Goal: Contribute content

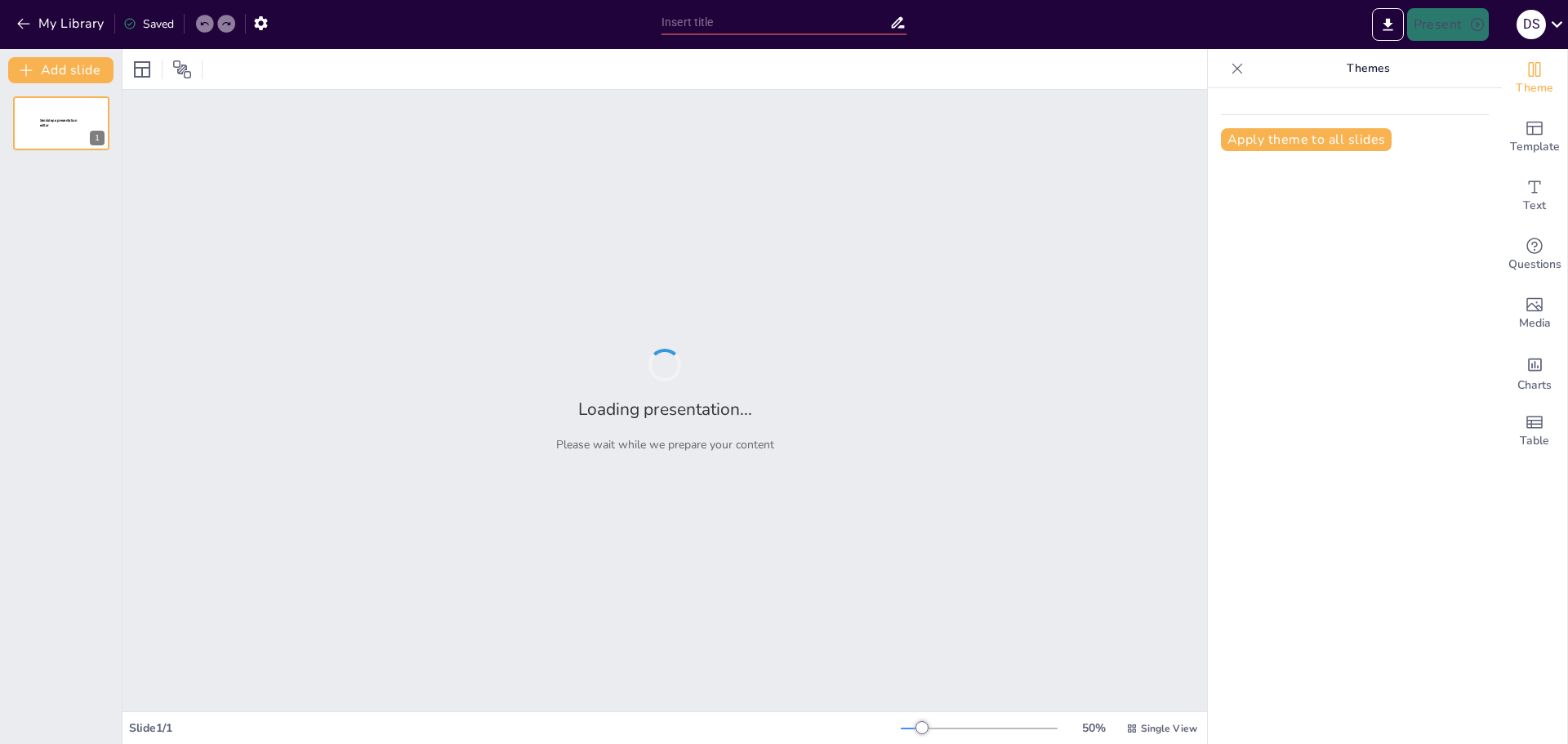
type input "Understanding River Ecosystems: A Comprehensive Overview"
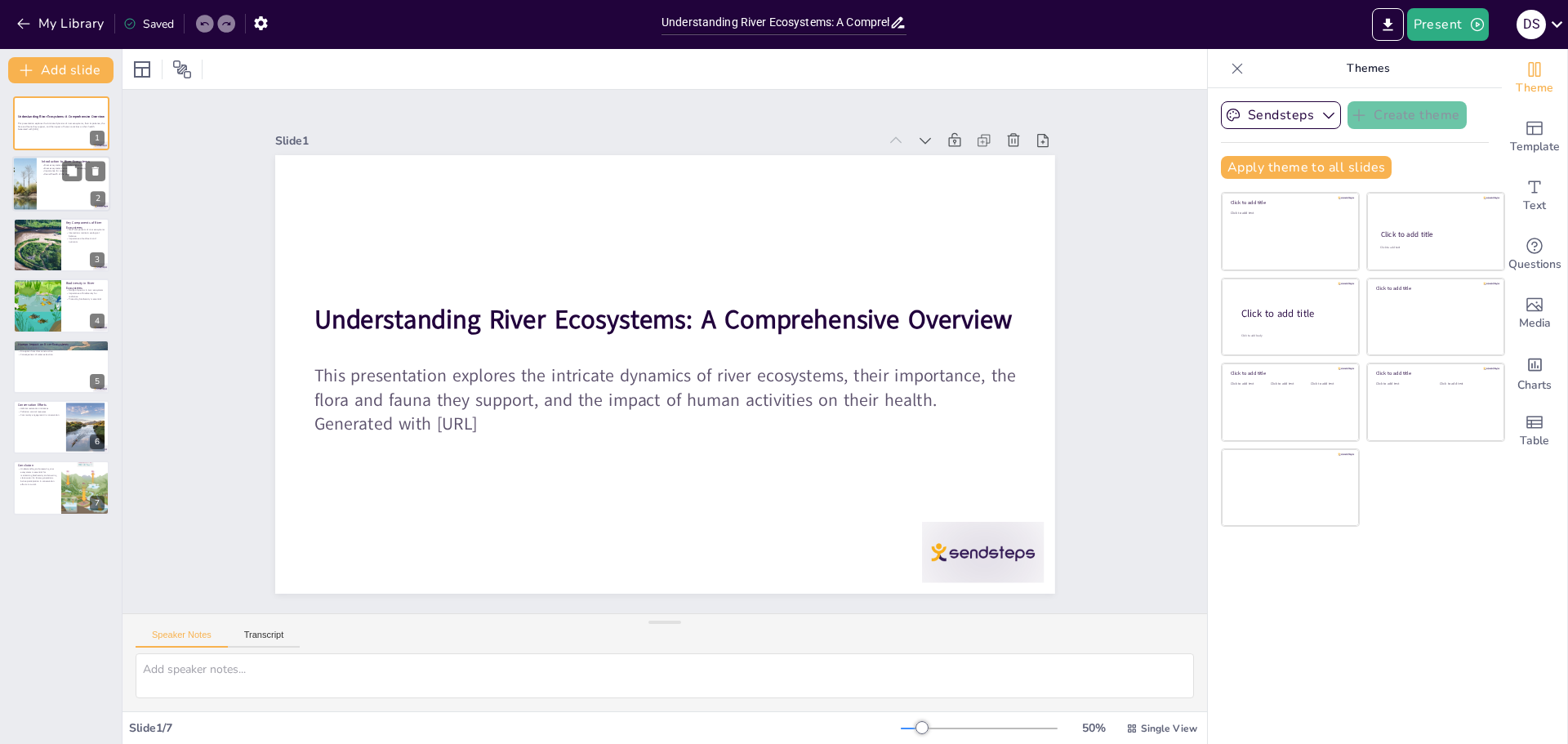
click at [24, 181] on div at bounding box center [25, 184] width 99 height 55
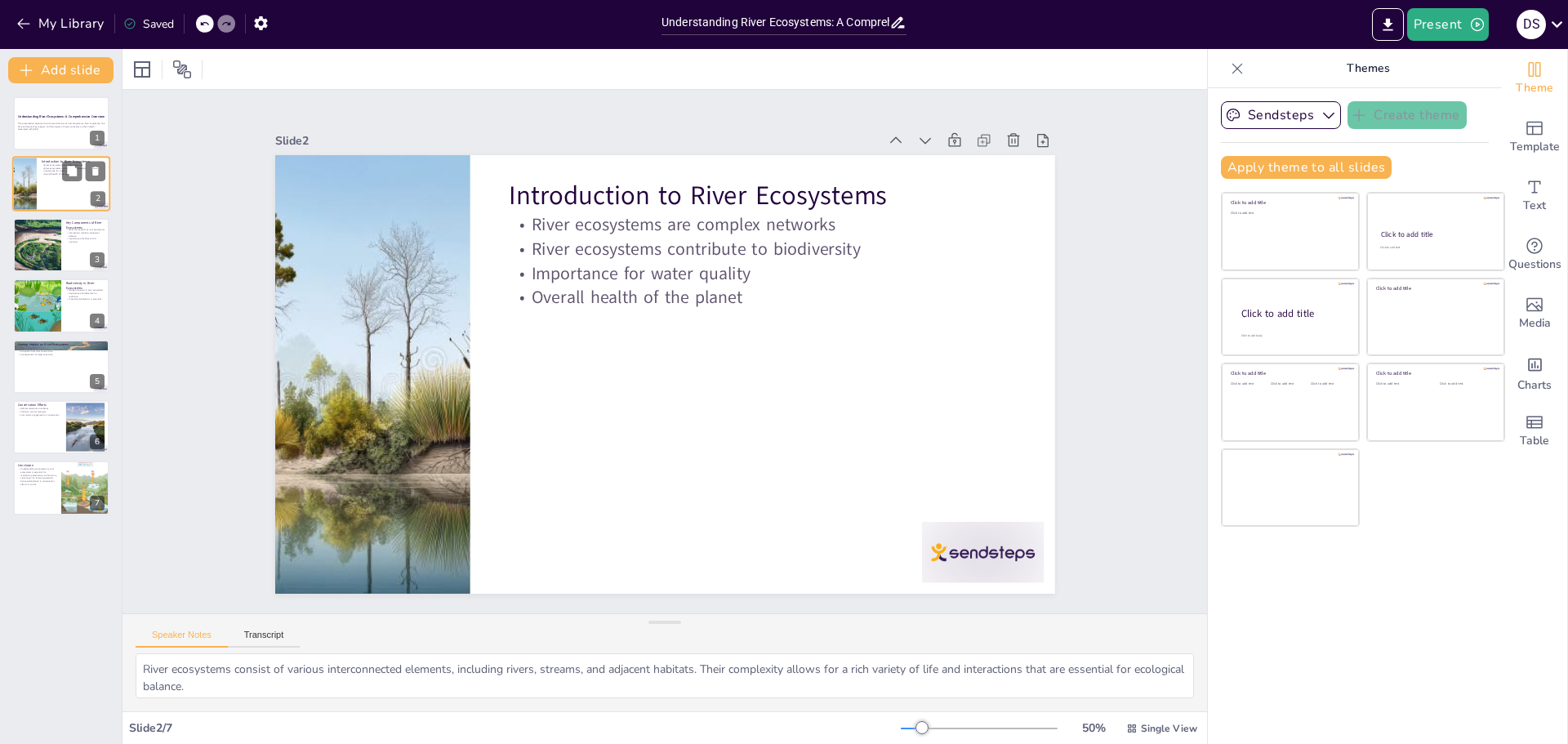
click at [22, 204] on div at bounding box center [25, 184] width 99 height 55
click at [18, 230] on div at bounding box center [37, 245] width 111 height 55
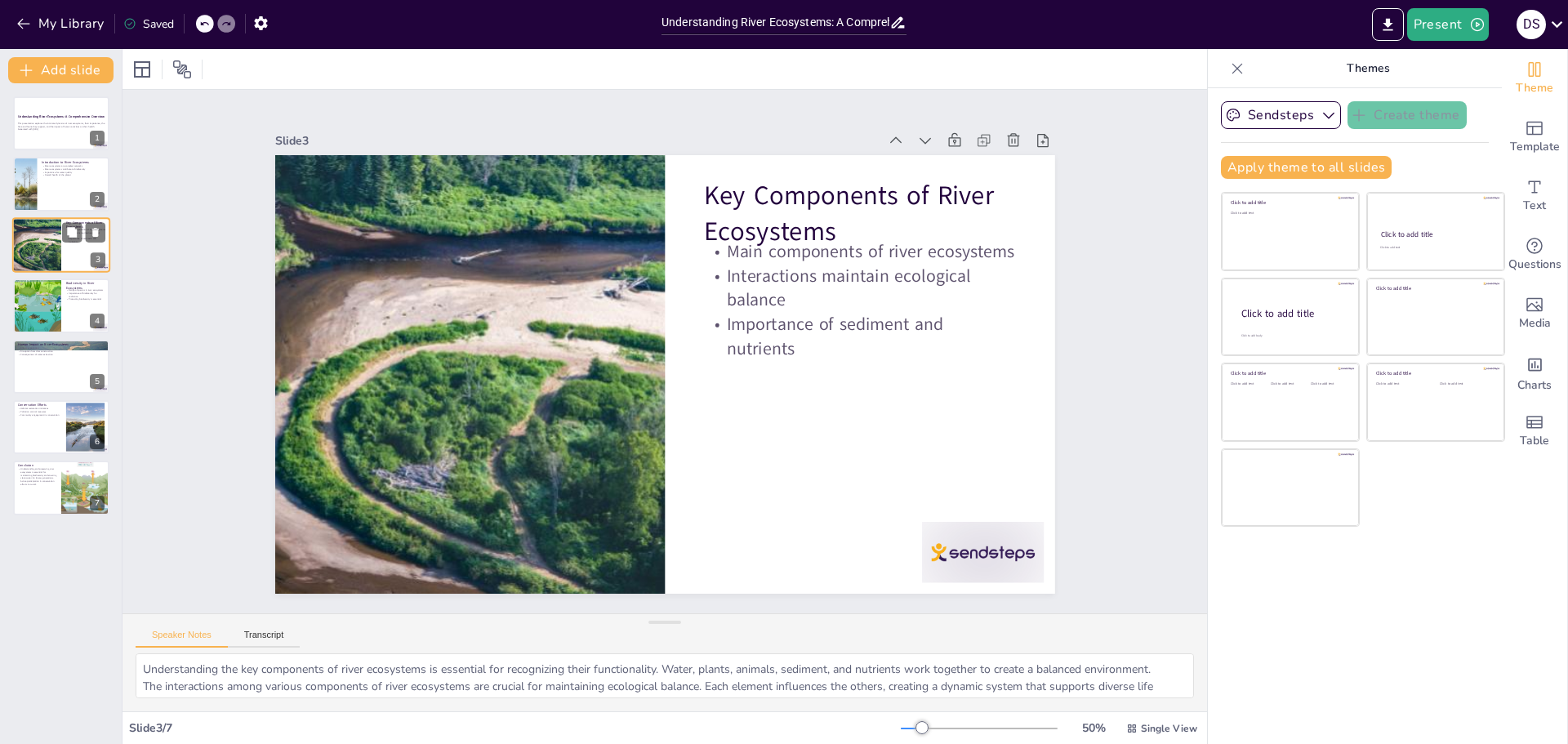
click at [23, 265] on div at bounding box center [37, 245] width 111 height 55
click at [23, 342] on p "Human Impact on River Ecosystems" at bounding box center [60, 344] width 88 height 5
type textarea "Pollution from various sources, including agricultural runoff and industrial wa…"
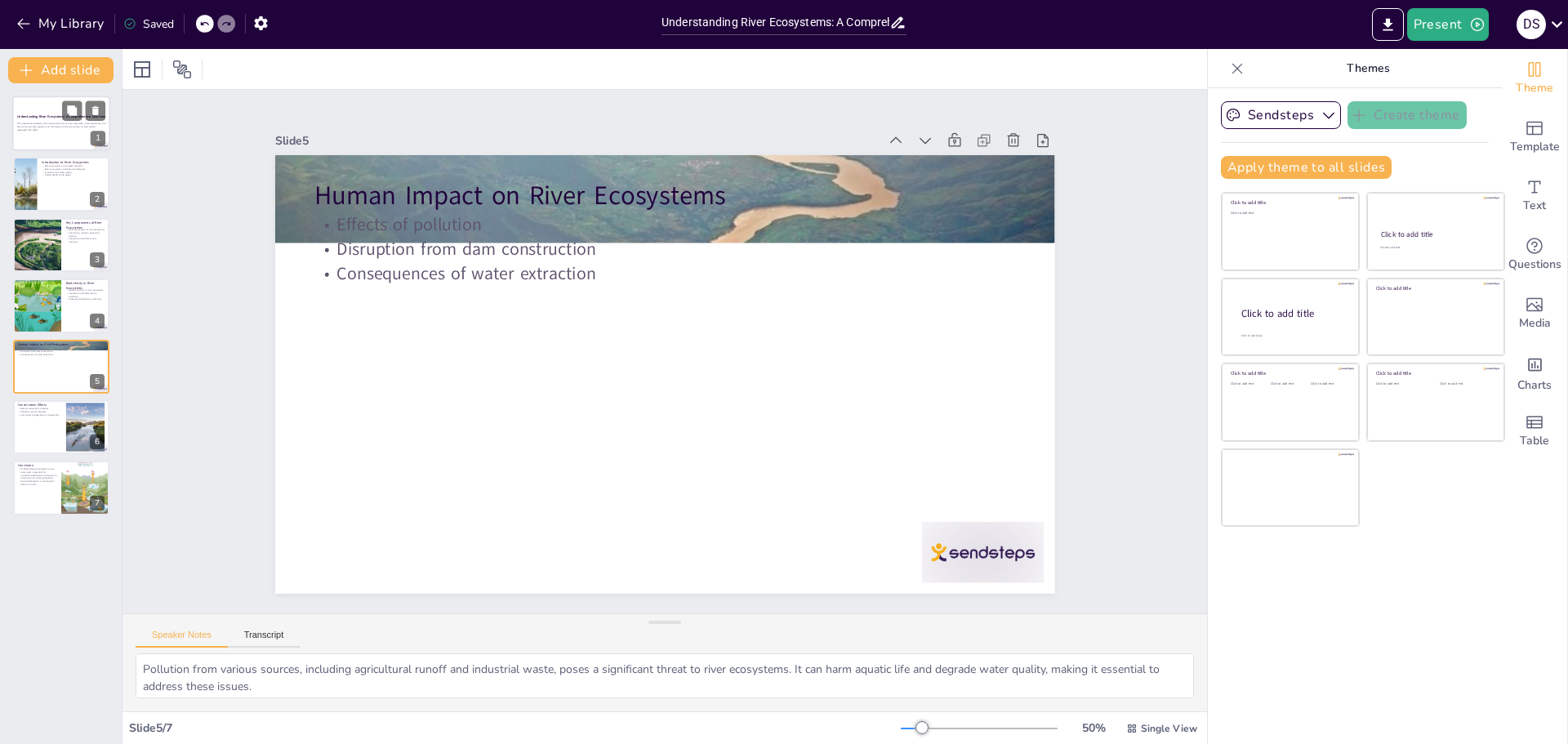
click at [29, 116] on strong "Understanding River Ecosystems: A Comprehensive Overview" at bounding box center [60, 116] width 88 height 4
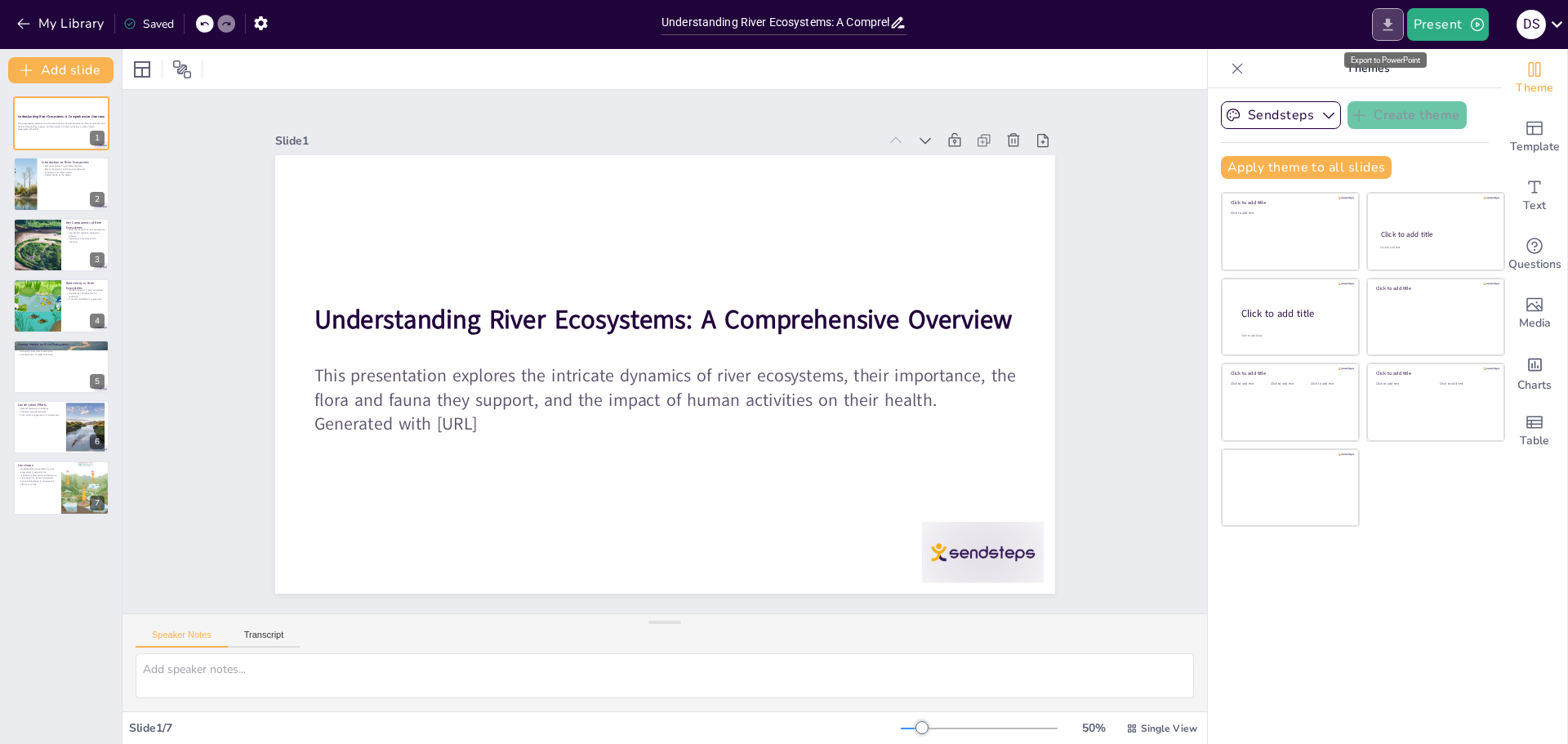
click at [1393, 33] on icon "Export to PowerPoint" at bounding box center [1388, 25] width 17 height 17
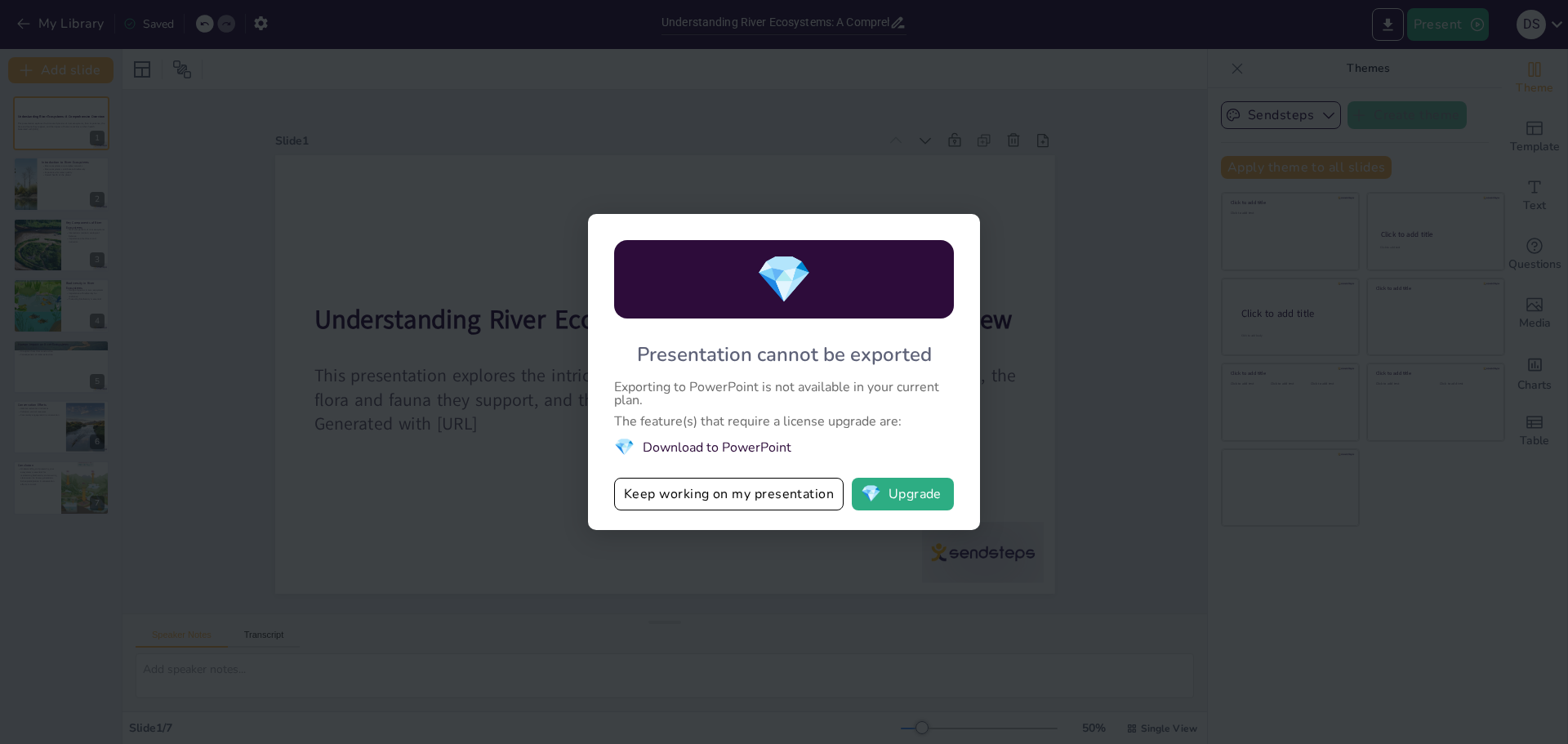
click at [948, 183] on div "💎 Presentation cannot be exported Exporting to PowerPoint is not available in y…" at bounding box center [784, 372] width 1568 height 744
click at [1034, 101] on div "💎 Presentation cannot be exported Exporting to PowerPoint is not available in y…" at bounding box center [784, 372] width 1568 height 744
click at [1026, 302] on div "💎 Presentation cannot be exported Exporting to PowerPoint is not available in y…" at bounding box center [784, 372] width 1568 height 744
click at [1044, 273] on div "💎 Presentation cannot be exported Exporting to PowerPoint is not available in y…" at bounding box center [784, 372] width 1568 height 744
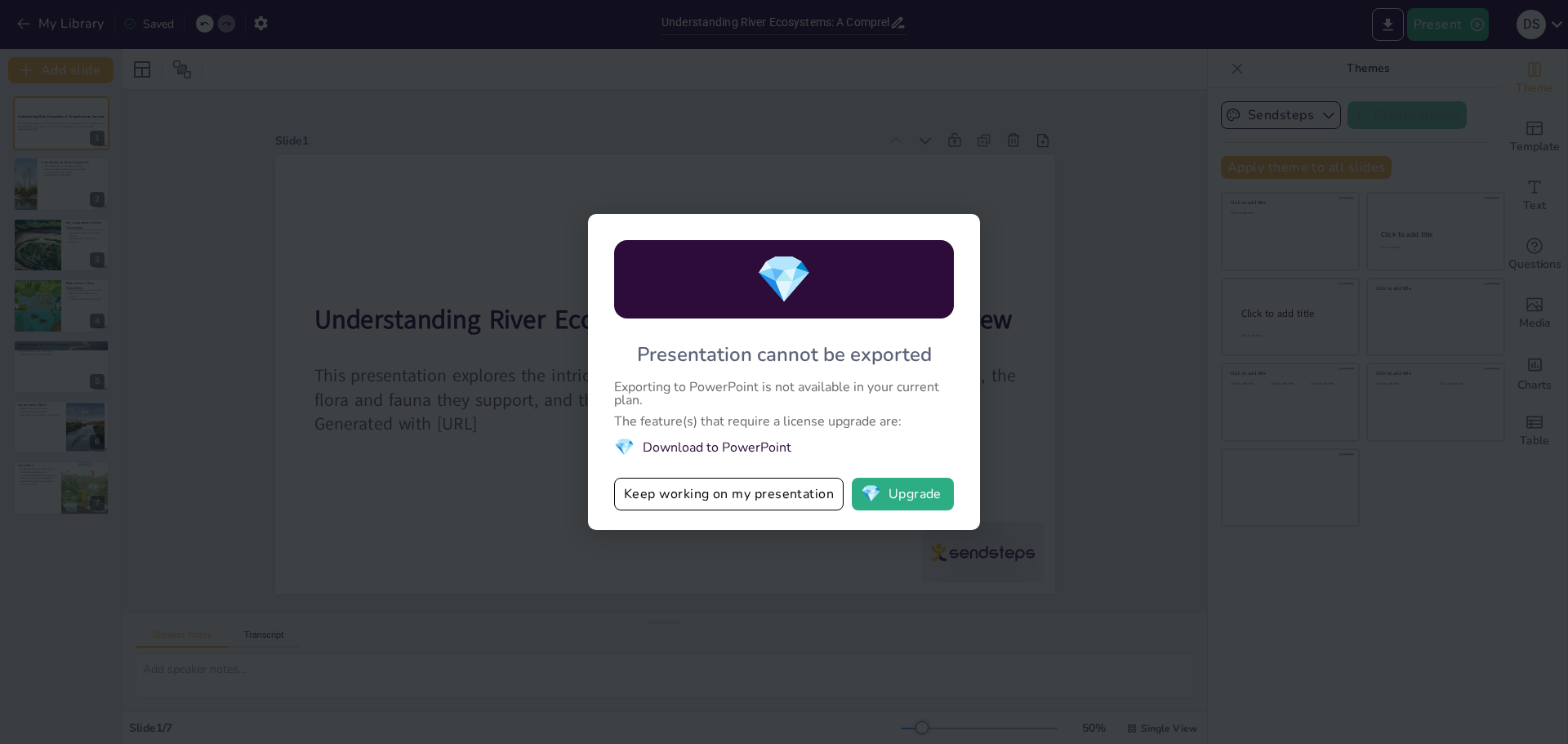
click at [1044, 273] on div "💎 Presentation cannot be exported Exporting to PowerPoint is not available in y…" at bounding box center [784, 372] width 1568 height 744
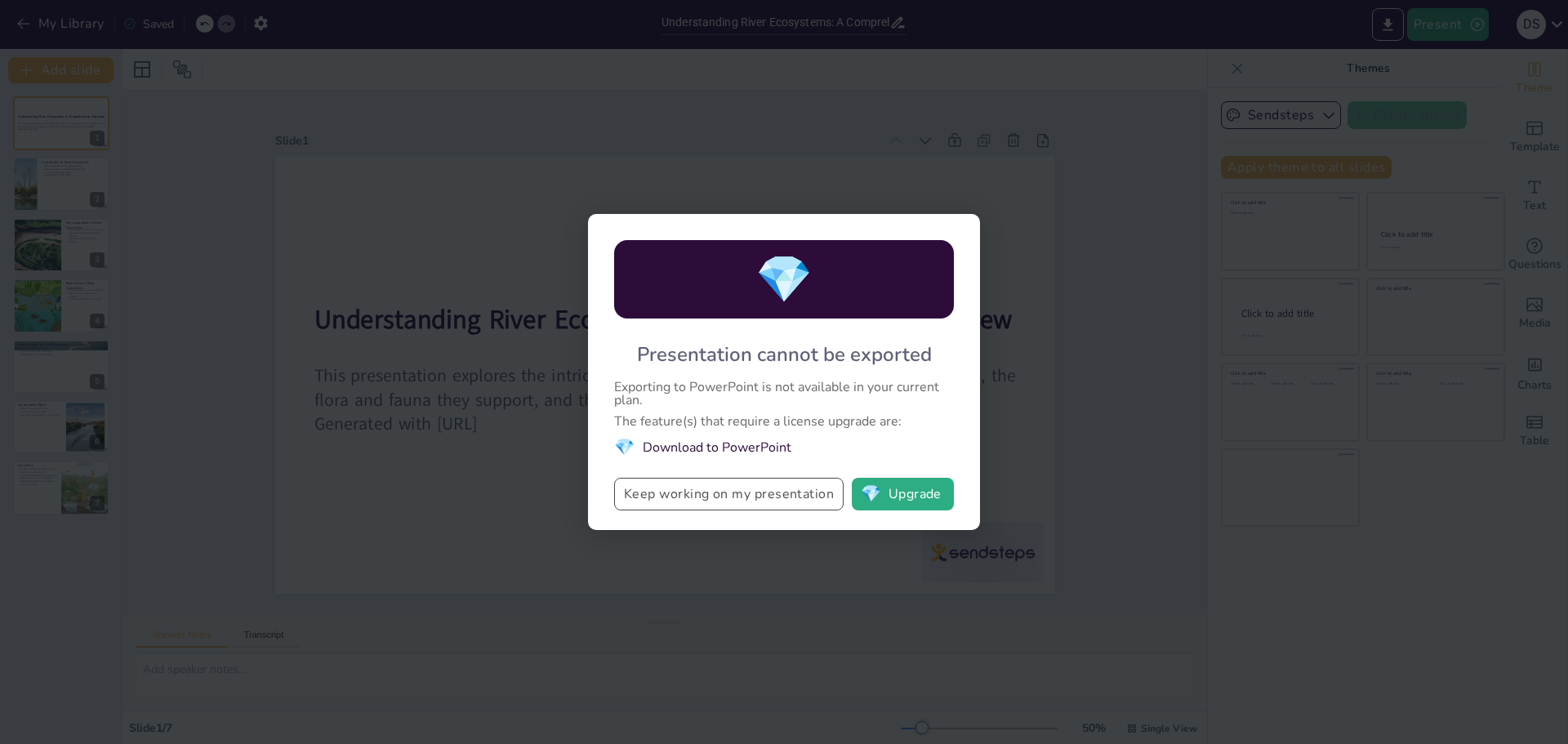
click at [724, 489] on button "Keep working on my presentation" at bounding box center [729, 493] width 230 height 33
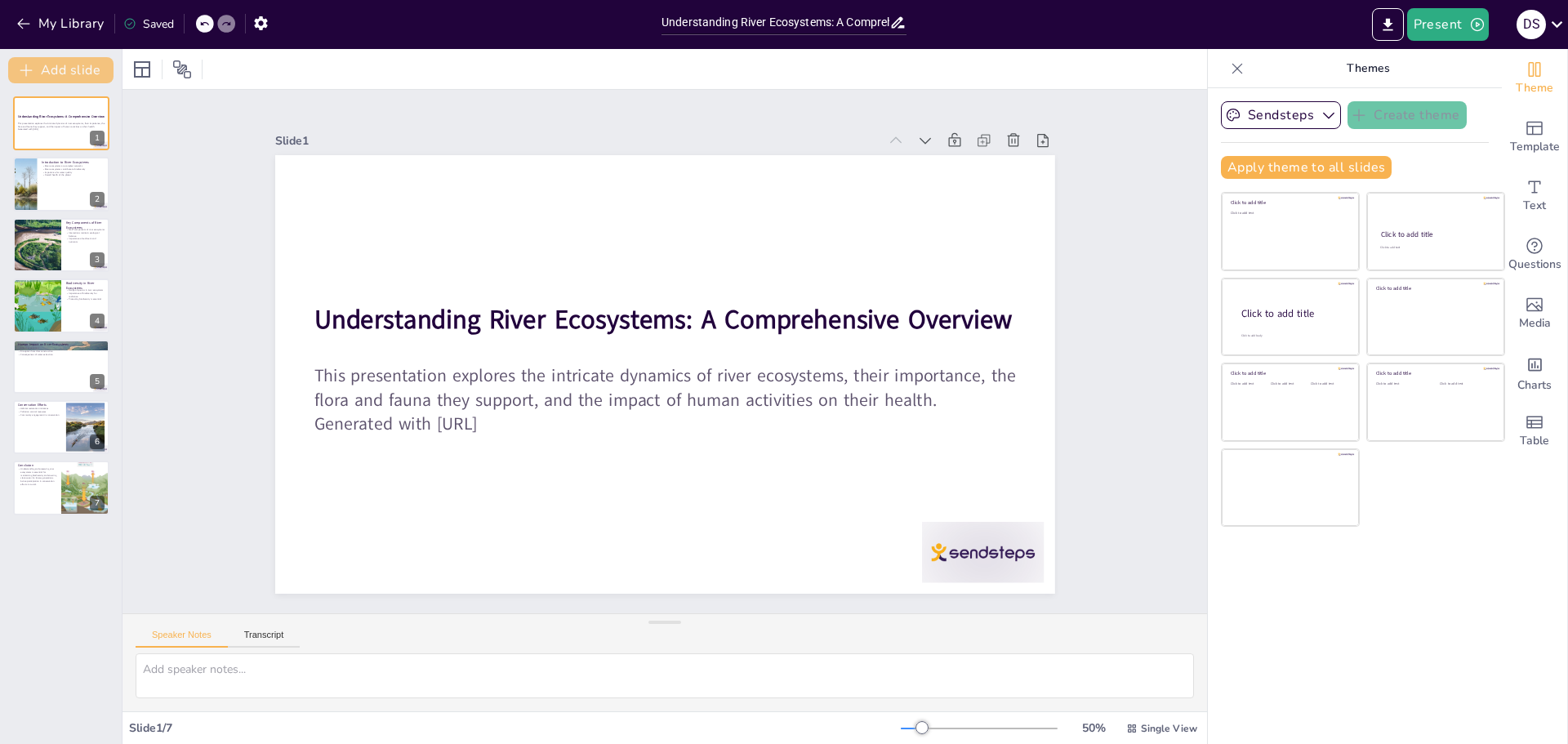
click at [54, 69] on button "Add slide" at bounding box center [61, 70] width 106 height 26
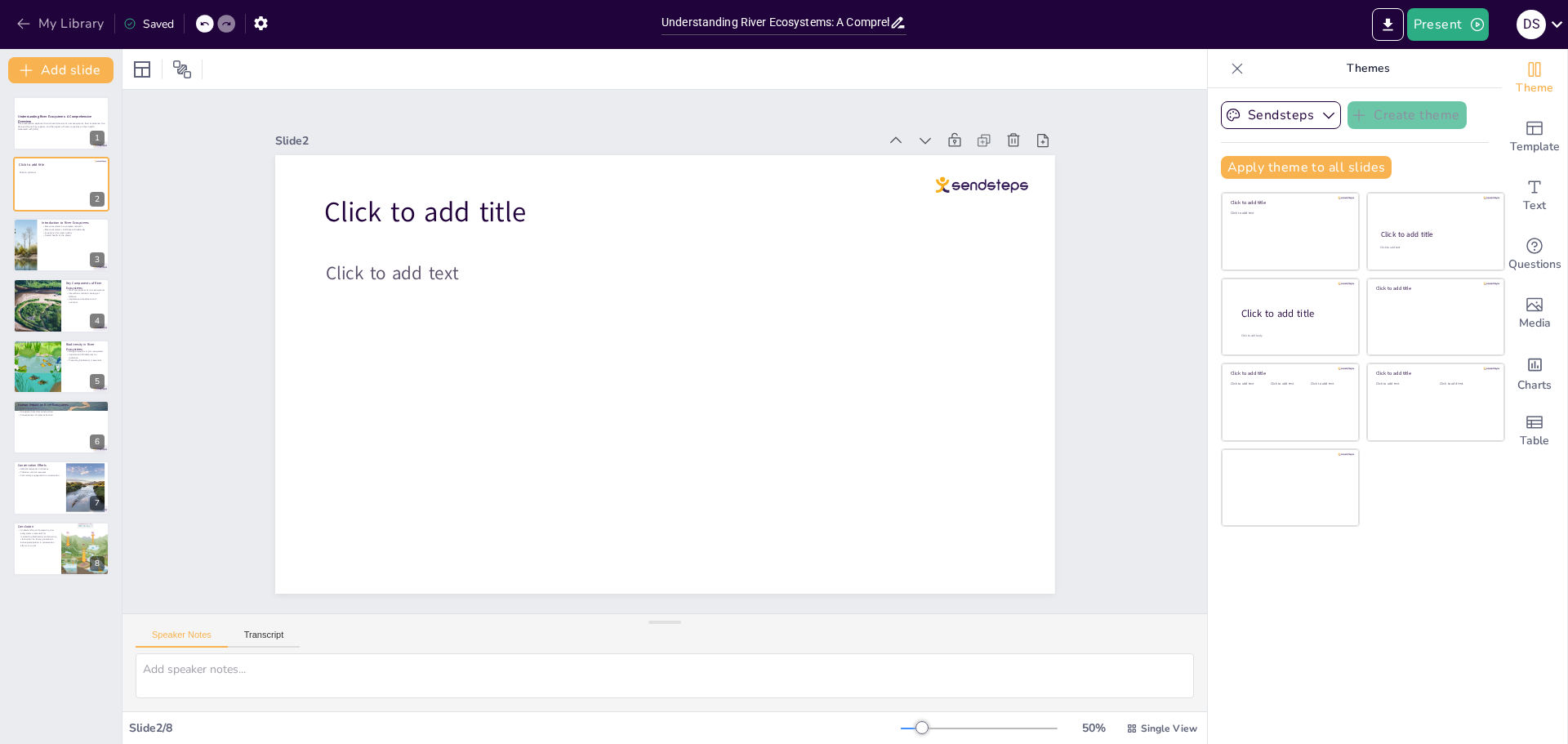
click at [59, 27] on button "My Library" at bounding box center [62, 23] width 99 height 26
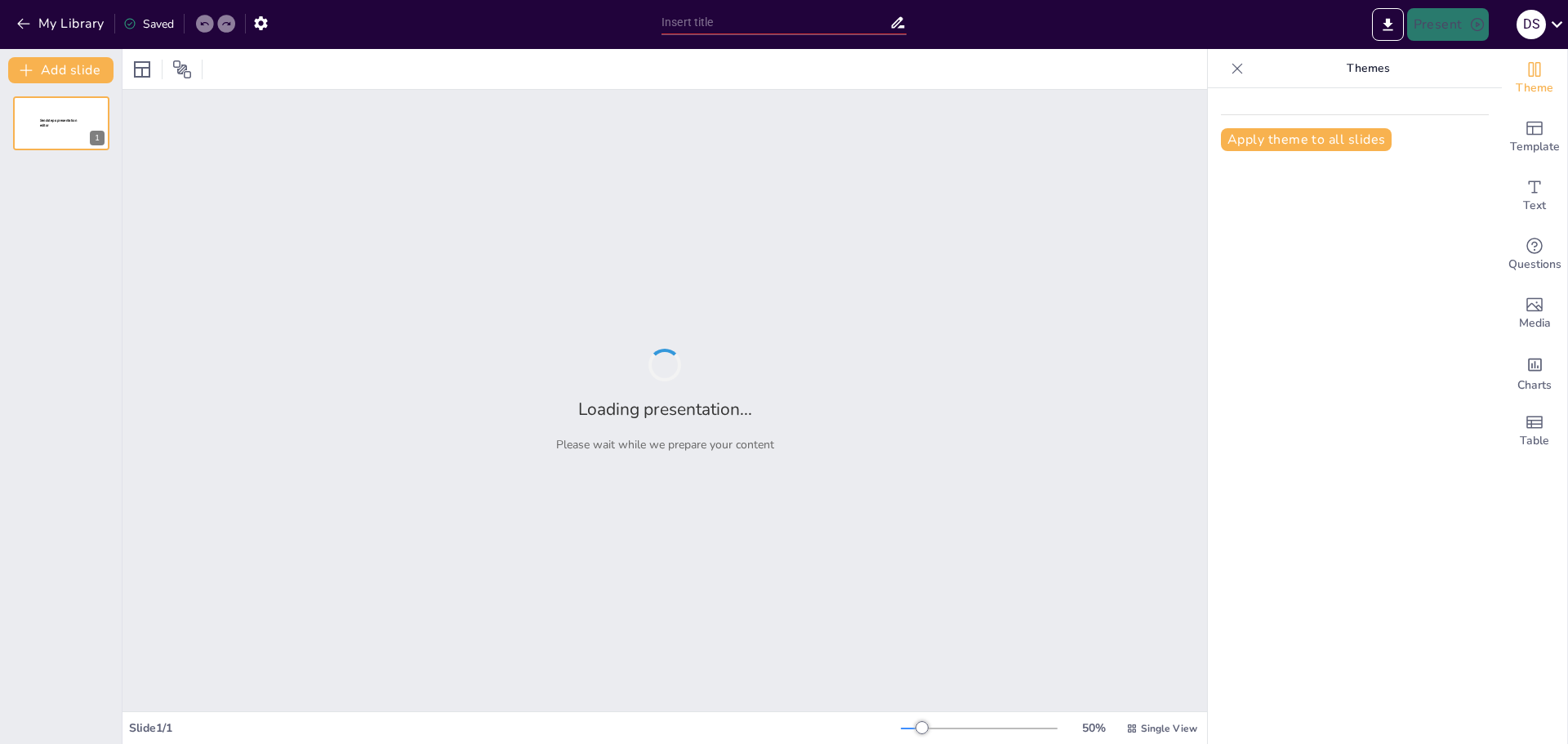
type input "Características del Océano Pacífico: Un Análisis Detallado"
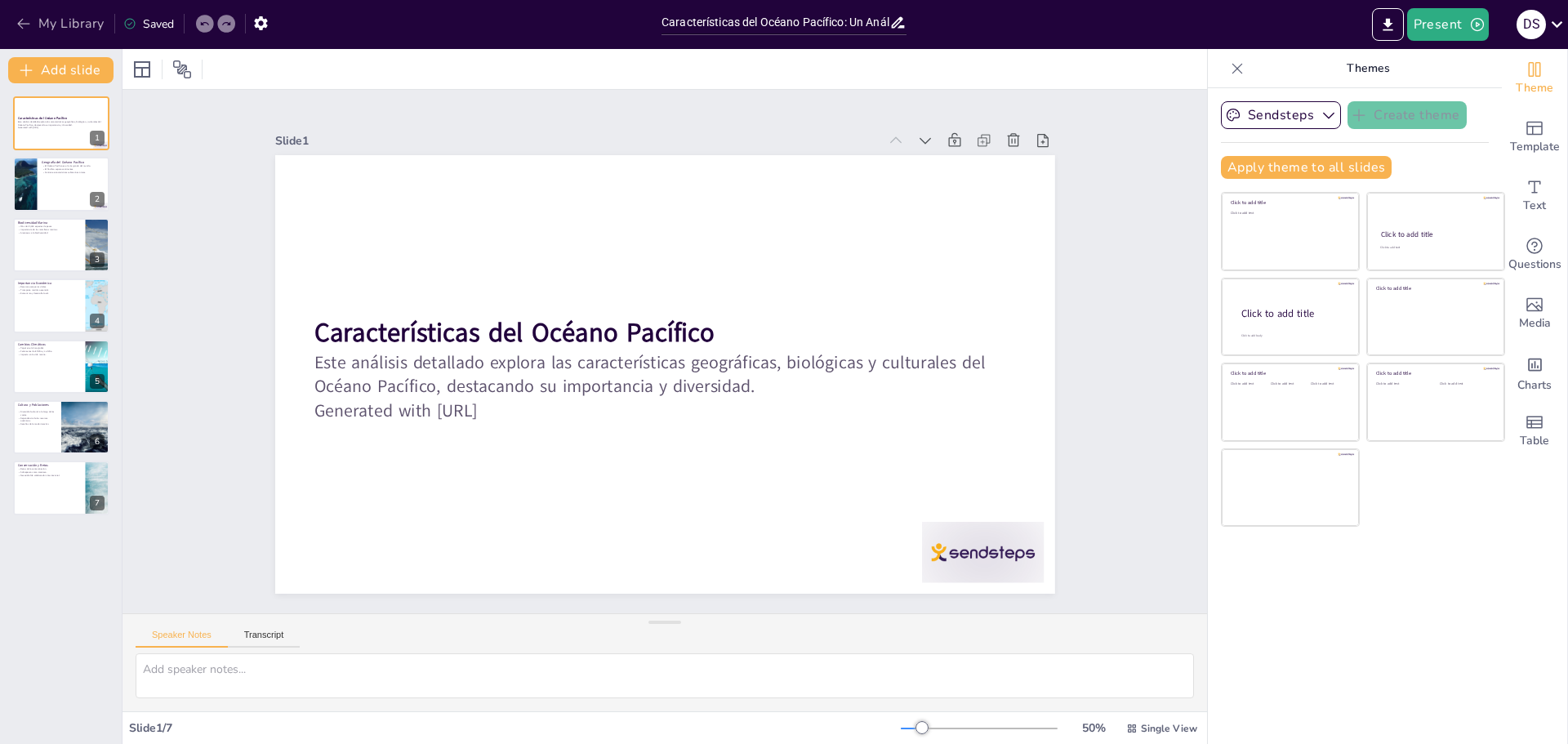
click at [48, 20] on button "My Library" at bounding box center [62, 23] width 99 height 26
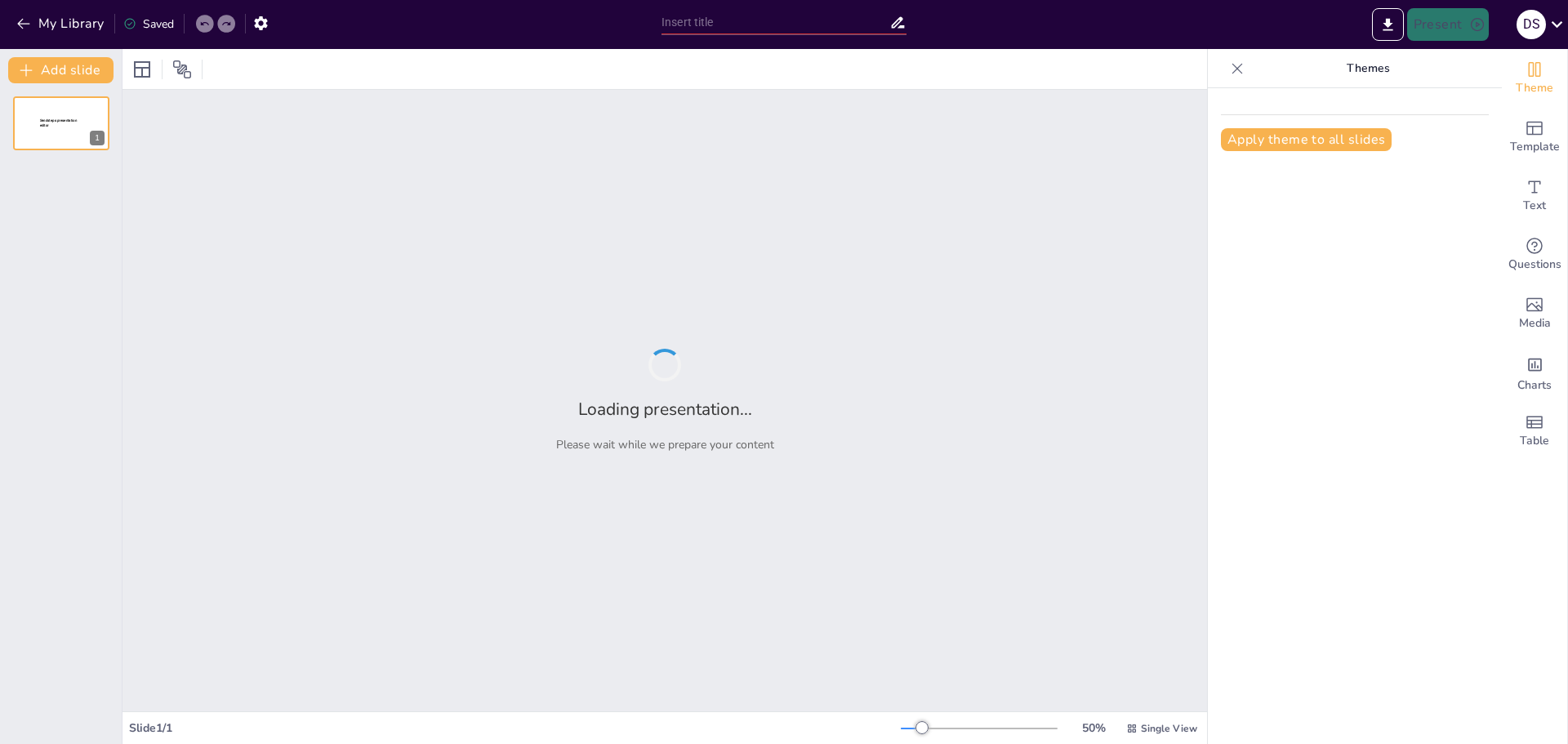
type input "Koalas: Hábitat y Comportamiento"
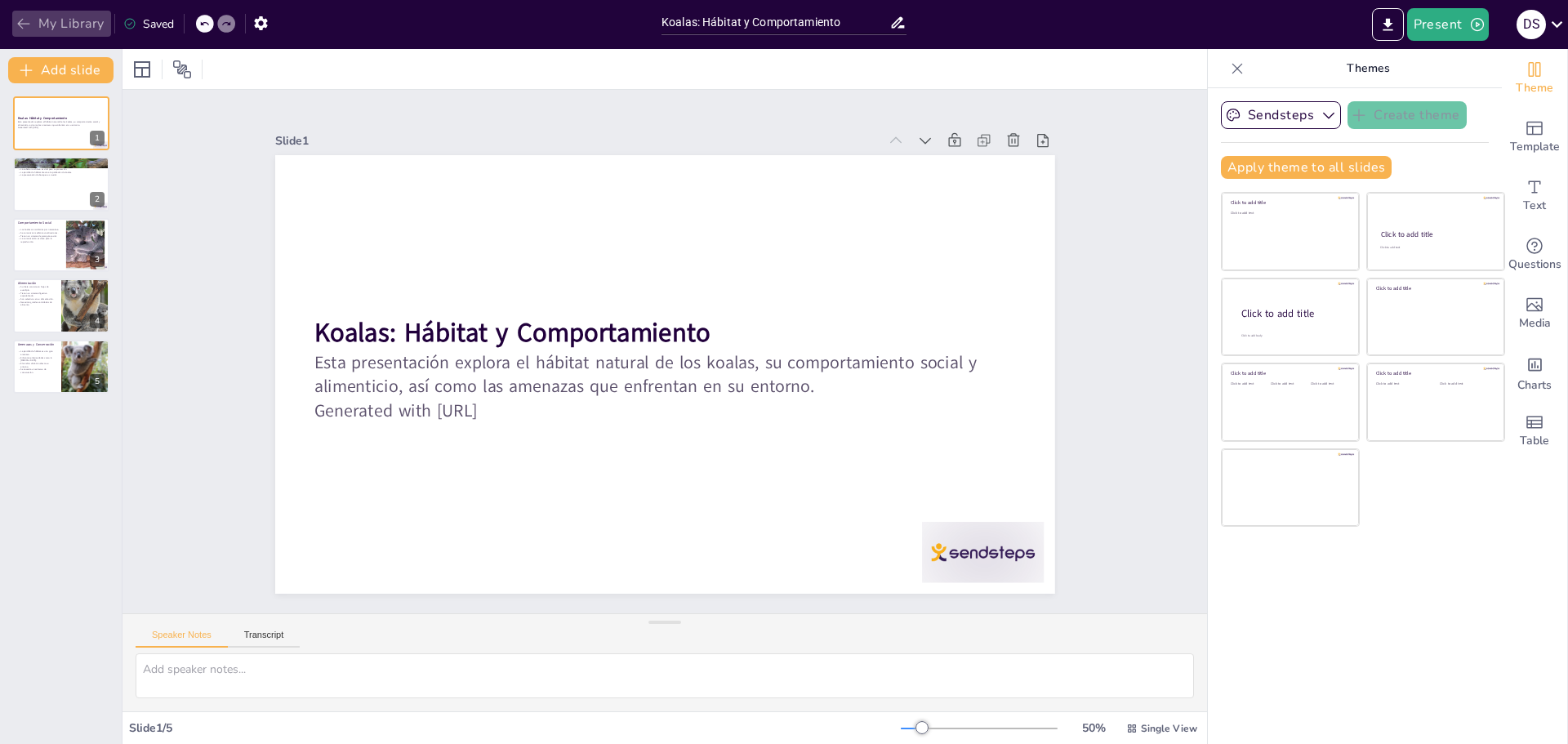
click at [47, 24] on button "My Library" at bounding box center [62, 23] width 99 height 26
